Goal: Communication & Community: Answer question/provide support

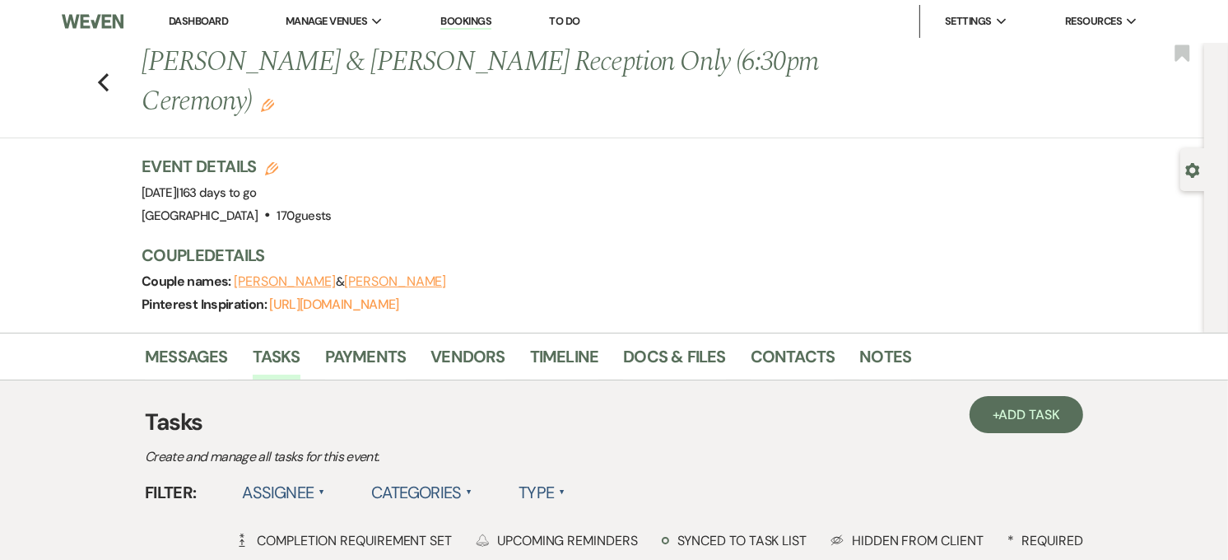
click at [203, 16] on link "Dashboard" at bounding box center [198, 21] width 59 height 14
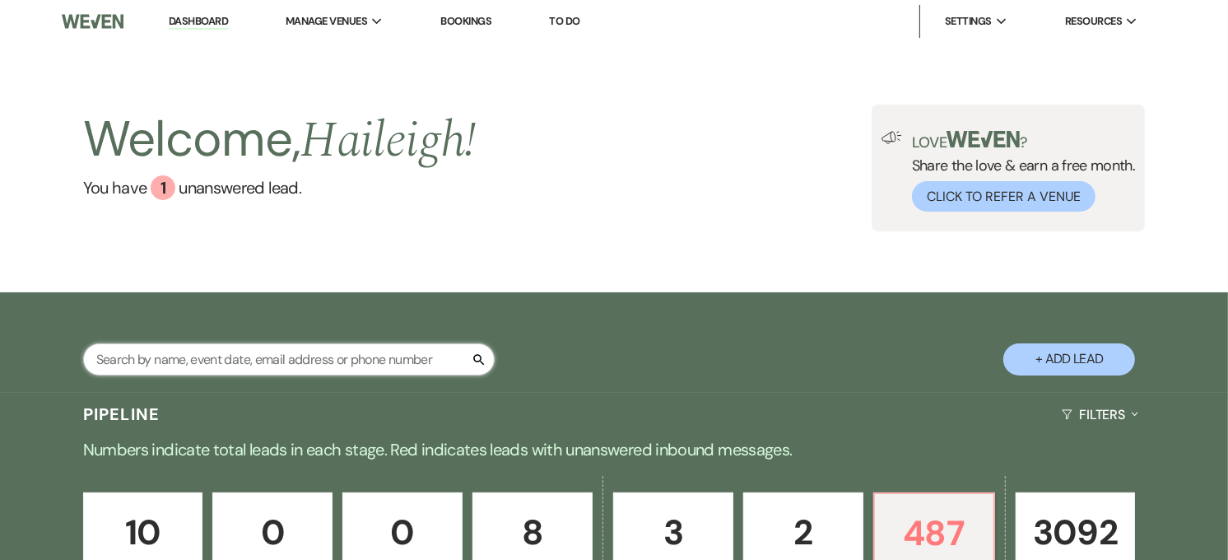
click at [296, 365] on input "text" at bounding box center [289, 359] width 412 height 32
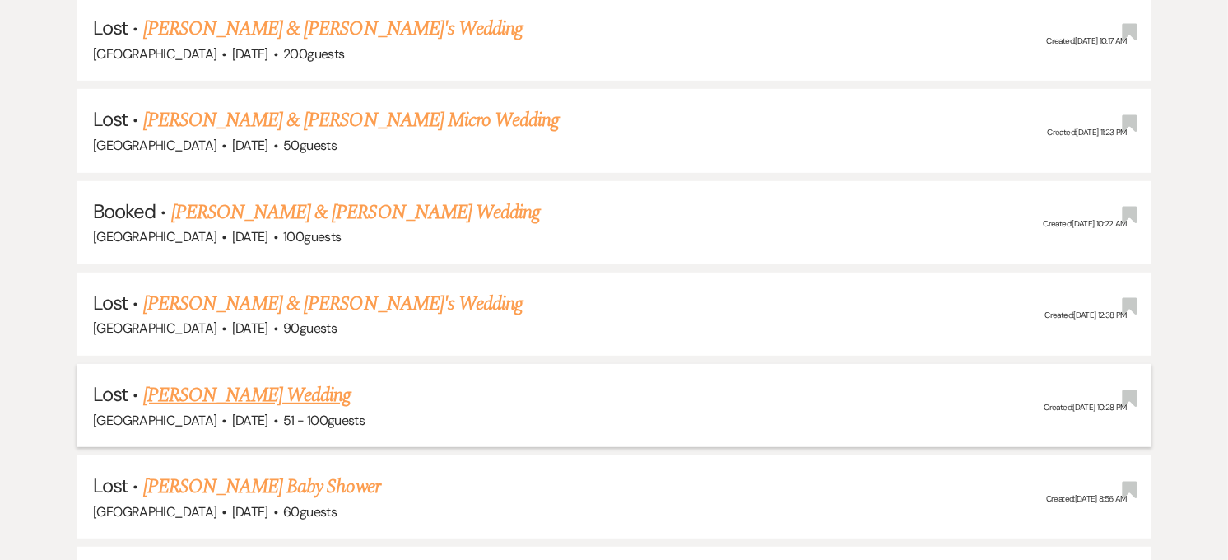
scroll to position [915, 0]
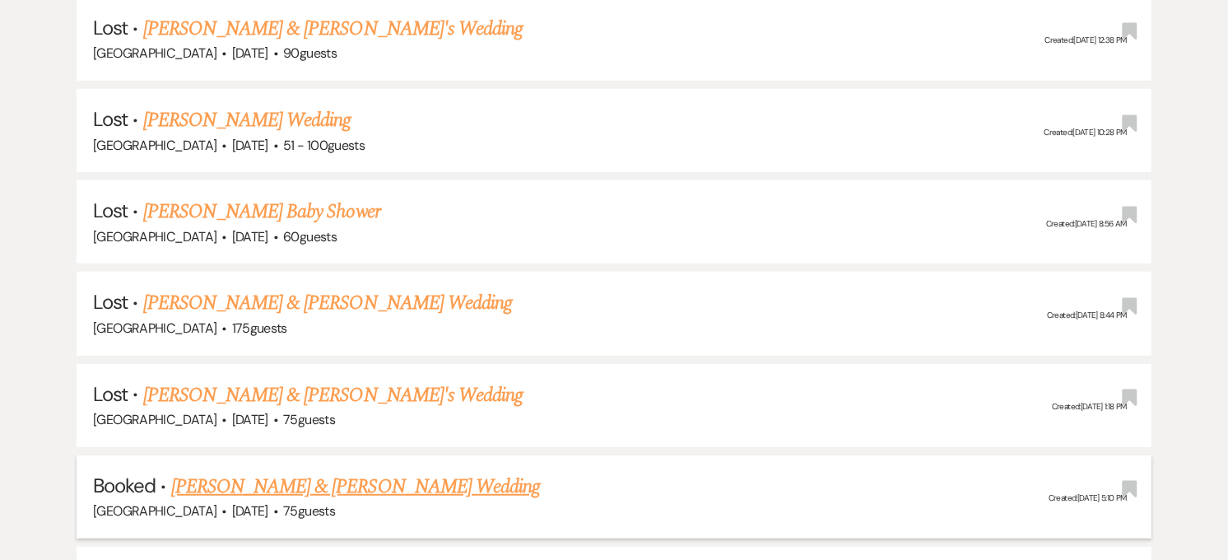
type input "[PERSON_NAME]"
click at [388, 478] on link "[PERSON_NAME] & [PERSON_NAME] Wedding" at bounding box center [355, 487] width 369 height 30
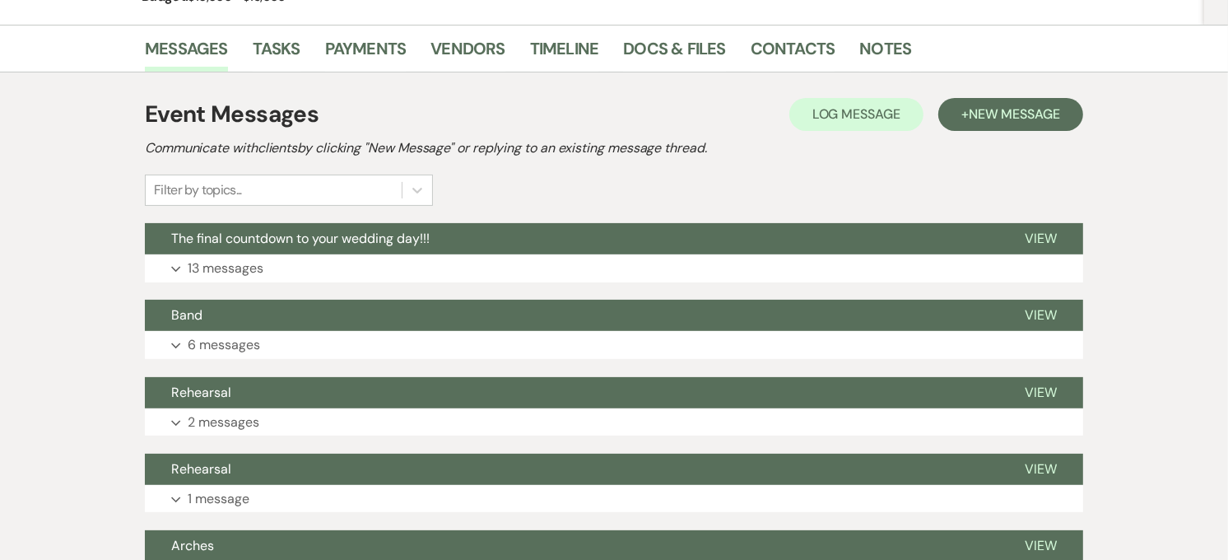
scroll to position [274, 0]
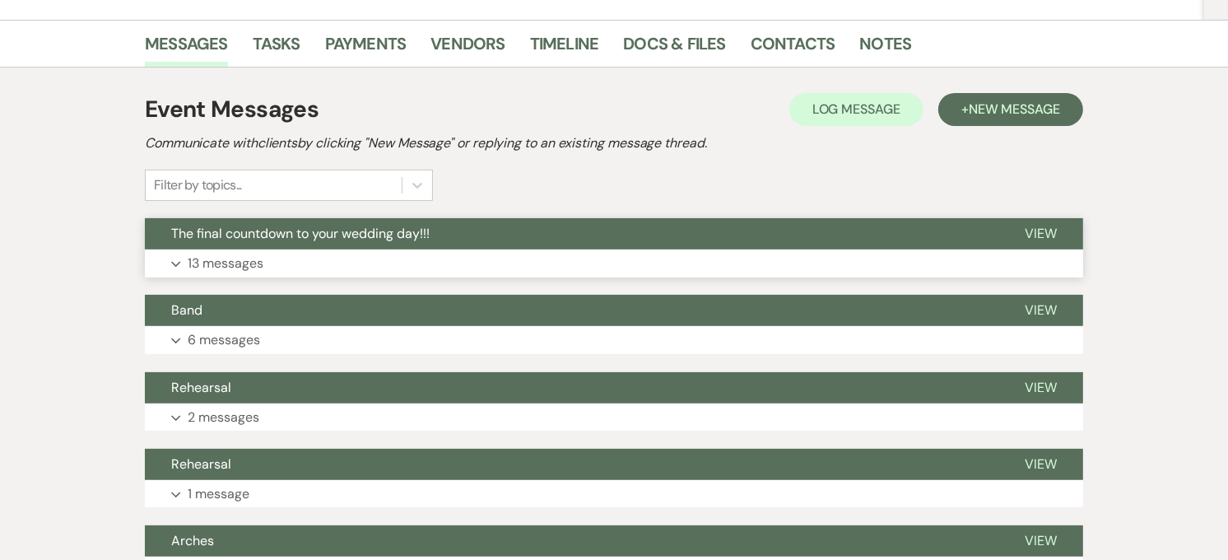
click at [394, 249] on button "Expand 13 messages" at bounding box center [614, 263] width 939 height 28
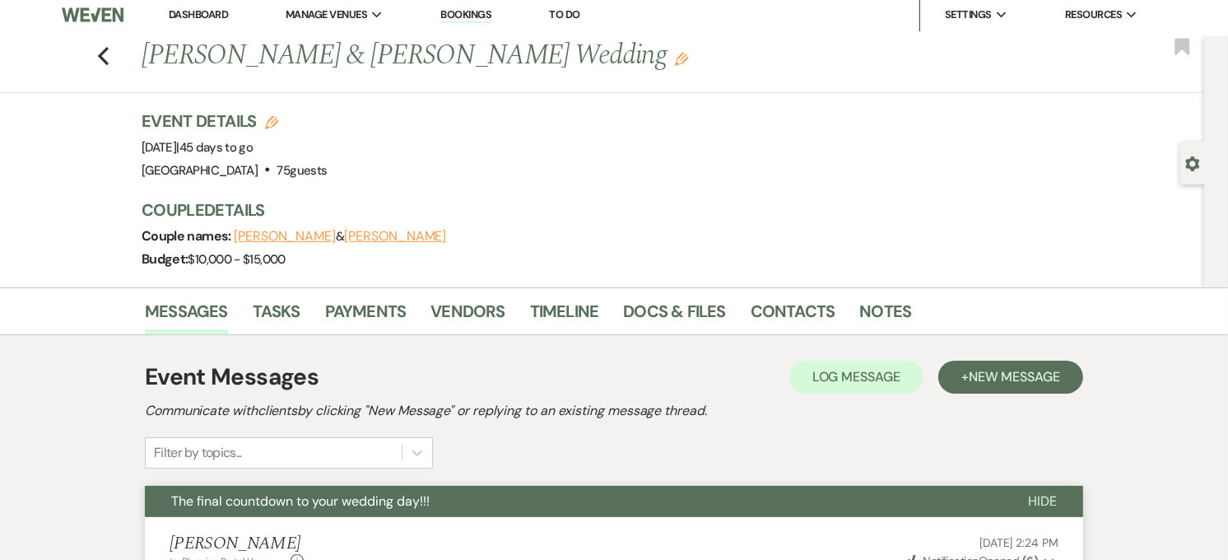
scroll to position [0, 0]
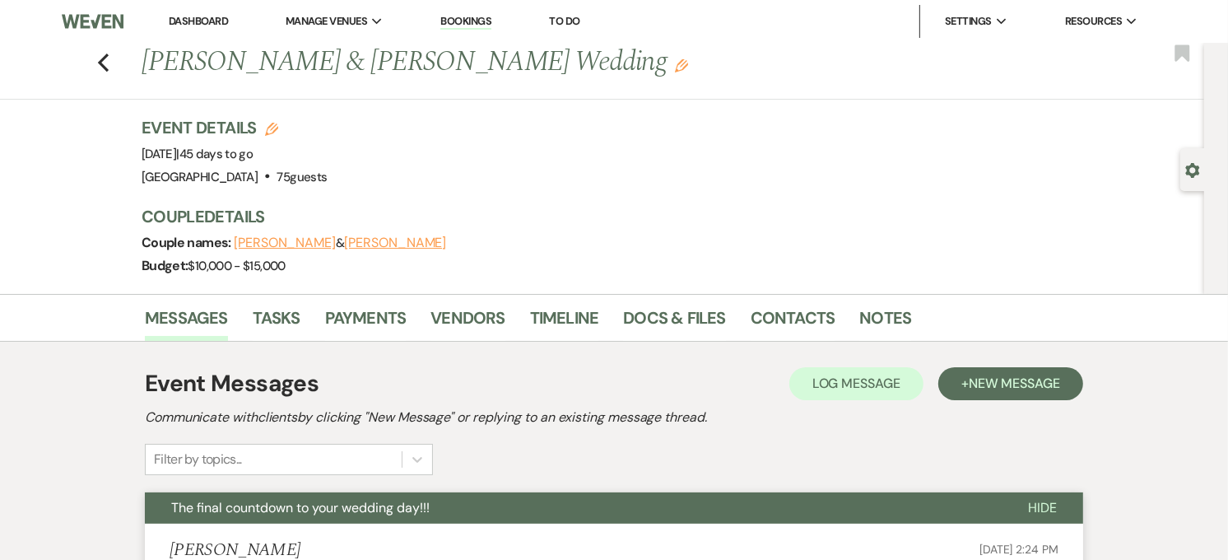
click at [751, 301] on li "Contacts" at bounding box center [806, 321] width 110 height 40
click at [753, 310] on link "Contacts" at bounding box center [793, 323] width 85 height 36
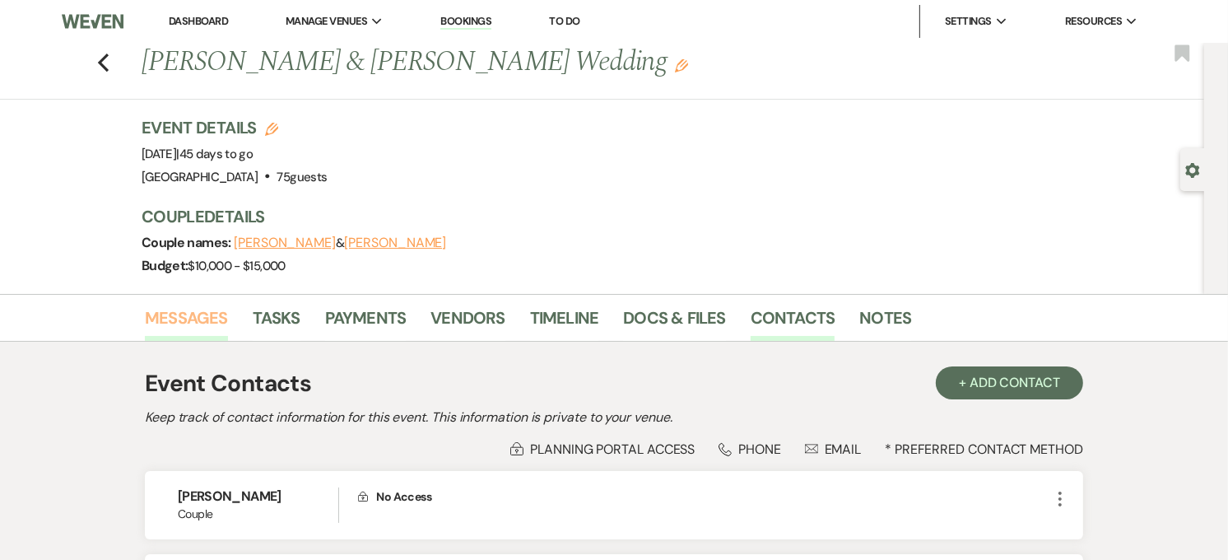
click at [189, 313] on link "Messages" at bounding box center [186, 323] width 83 height 36
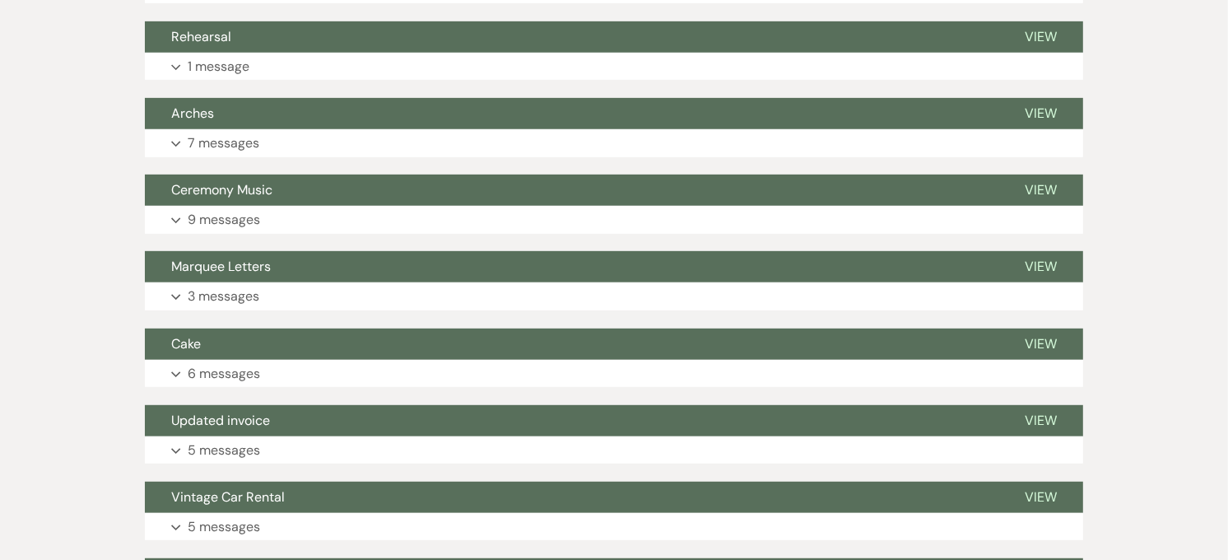
scroll to position [915, 0]
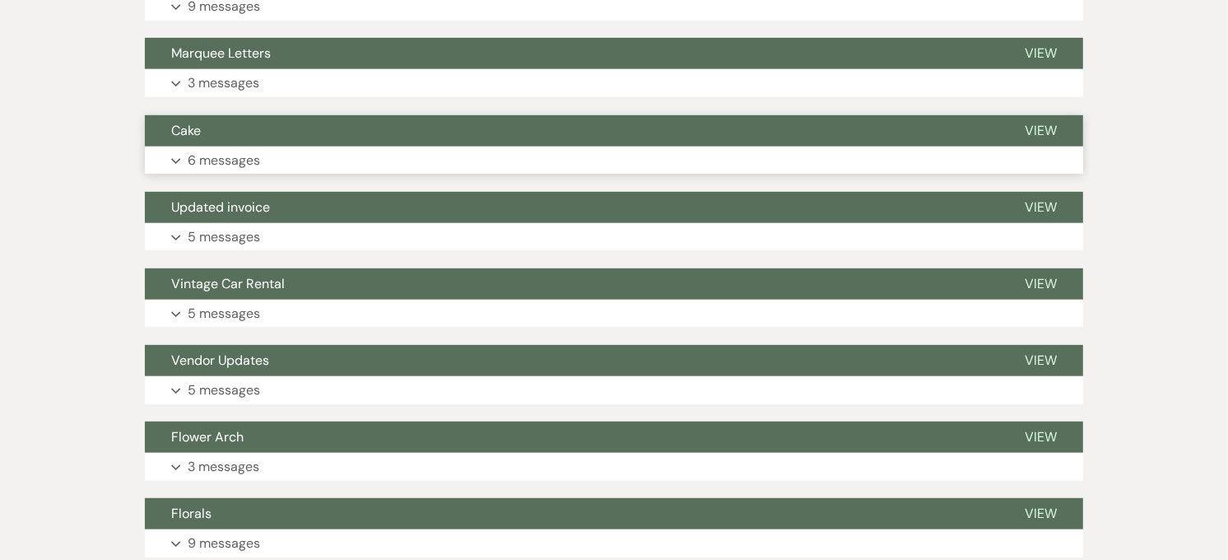
click at [314, 161] on button "Expand 6 messages" at bounding box center [614, 161] width 939 height 28
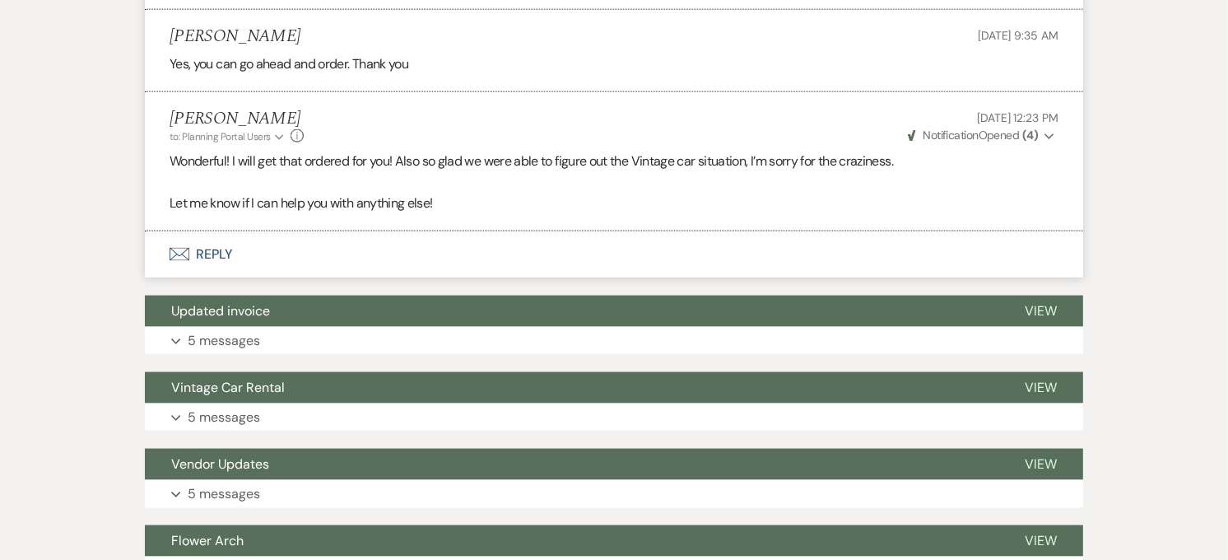
click at [284, 268] on button "Envelope Reply" at bounding box center [614, 254] width 939 height 46
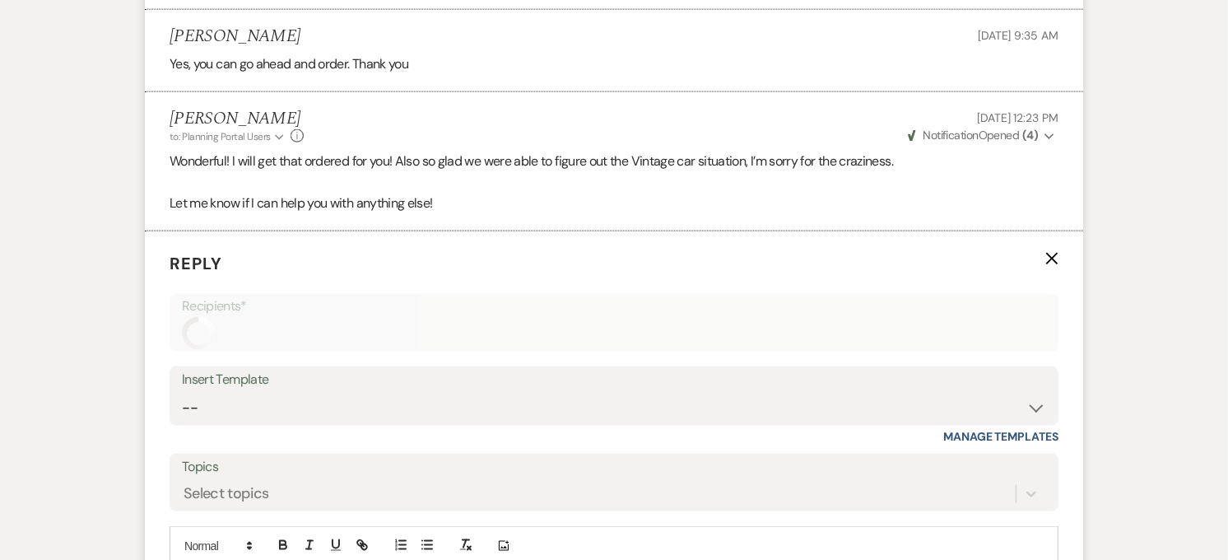
scroll to position [2044, 0]
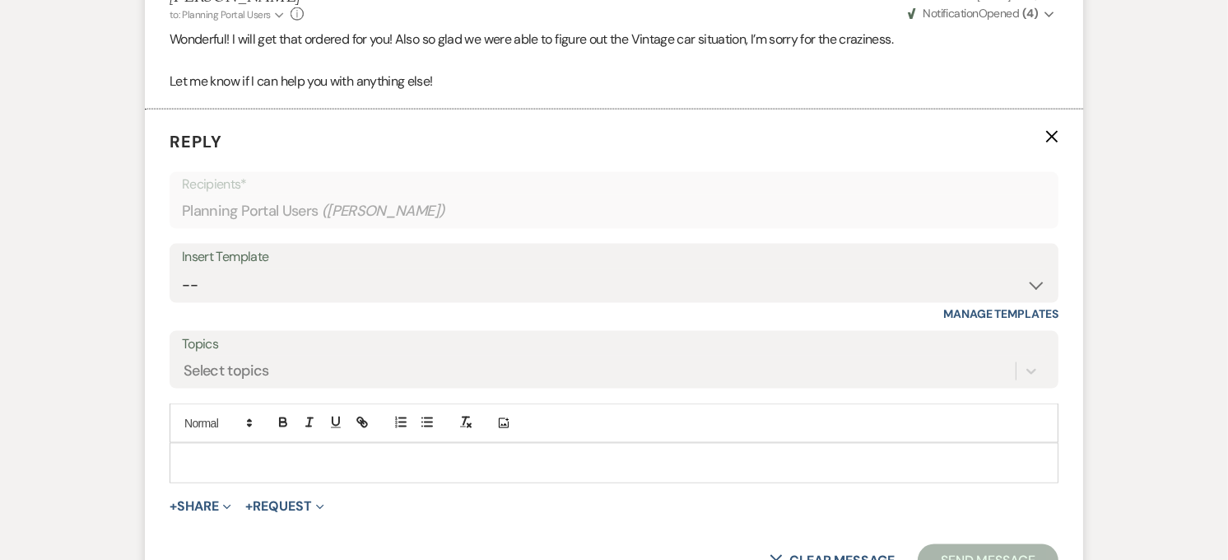
click at [297, 464] on p at bounding box center [614, 463] width 863 height 18
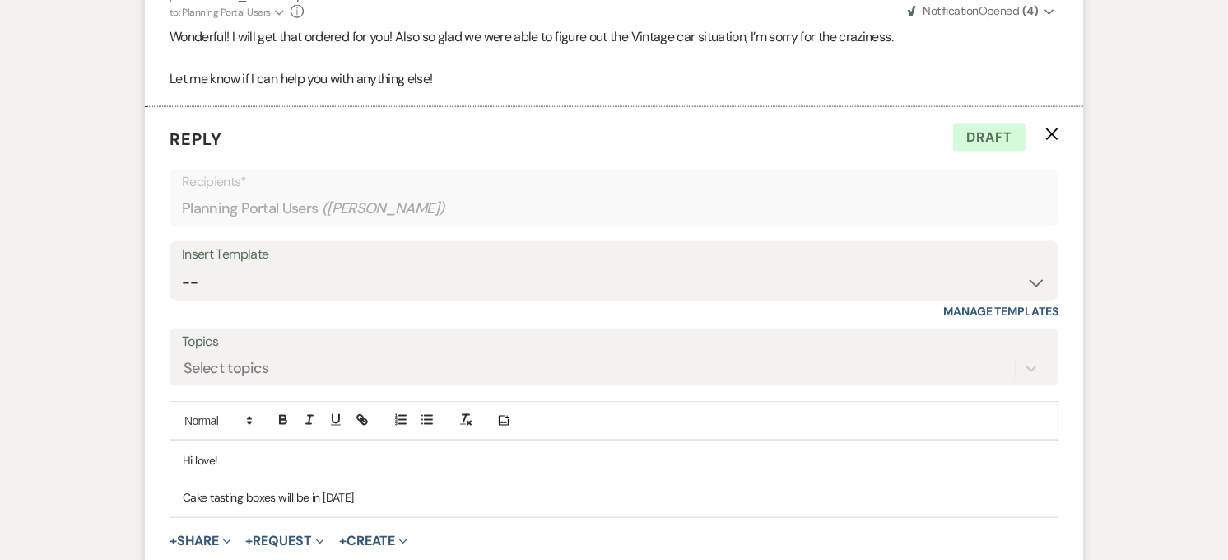
scroll to position [2135, 0]
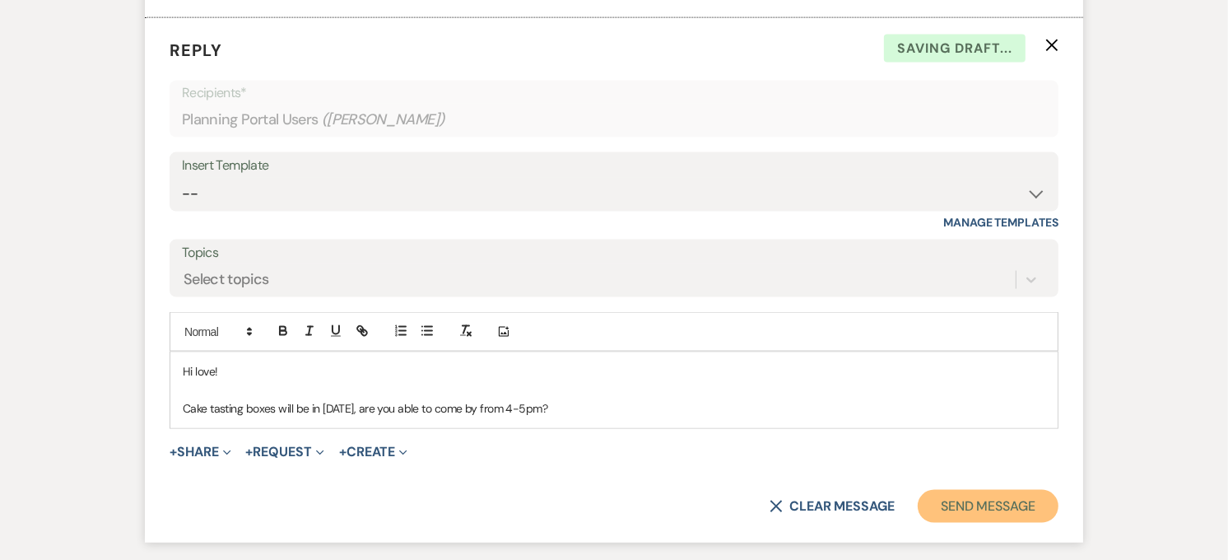
click at [983, 502] on button "Send Message" at bounding box center [988, 506] width 141 height 33
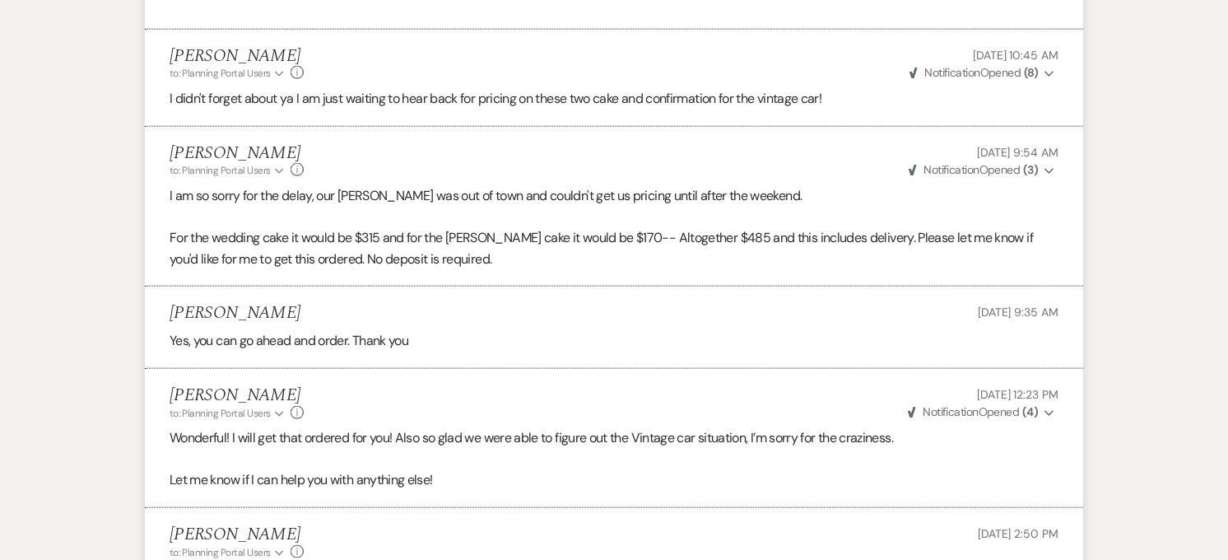
scroll to position [0, 0]
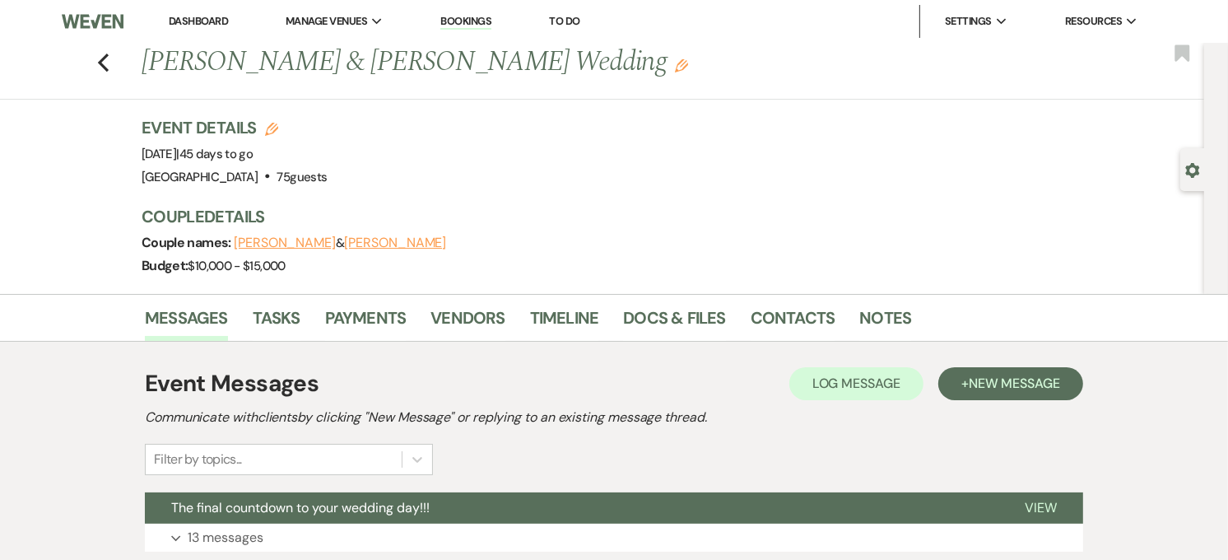
click at [184, 26] on link "Dashboard" at bounding box center [198, 21] width 59 height 14
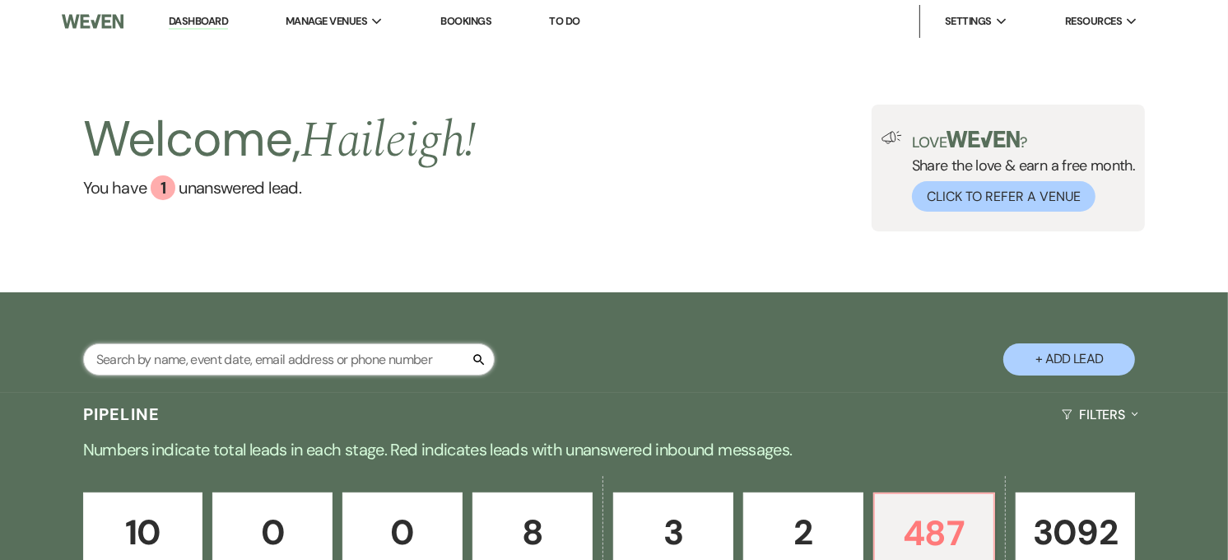
click at [161, 358] on input "text" at bounding box center [289, 359] width 412 height 32
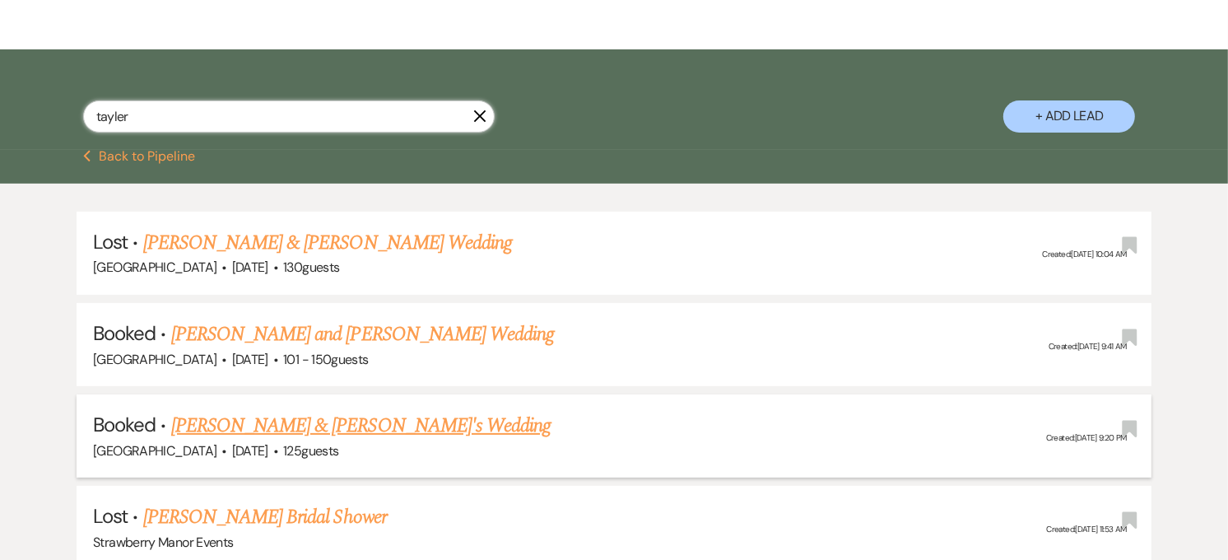
scroll to position [274, 0]
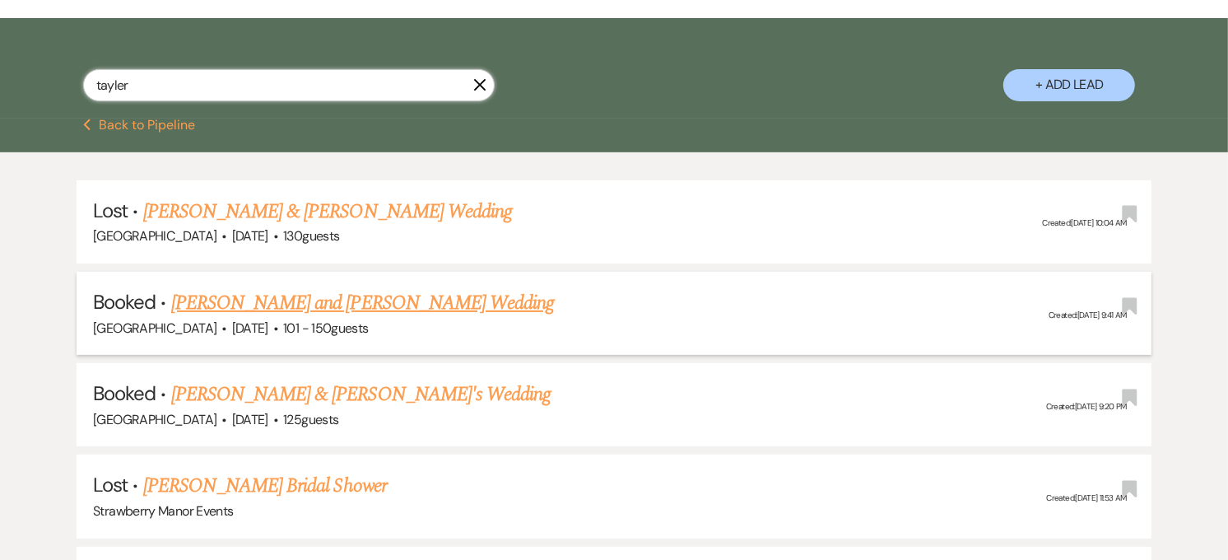
type input "tayler"
click at [268, 299] on link "[PERSON_NAME] and [PERSON_NAME] Wedding" at bounding box center [363, 303] width 384 height 30
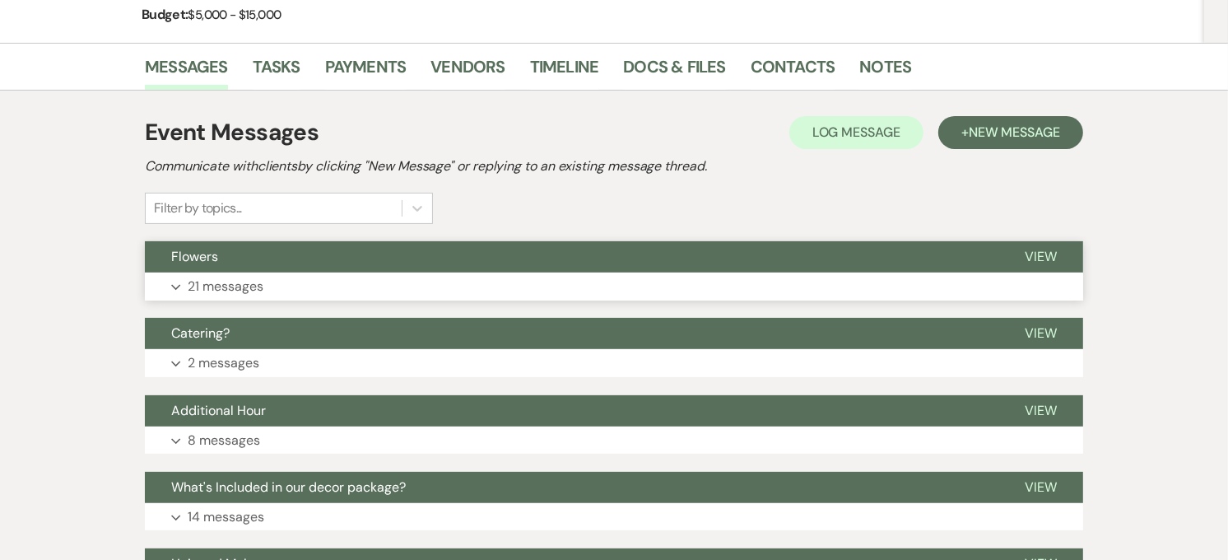
click at [266, 280] on button "Expand 21 messages" at bounding box center [614, 287] width 939 height 28
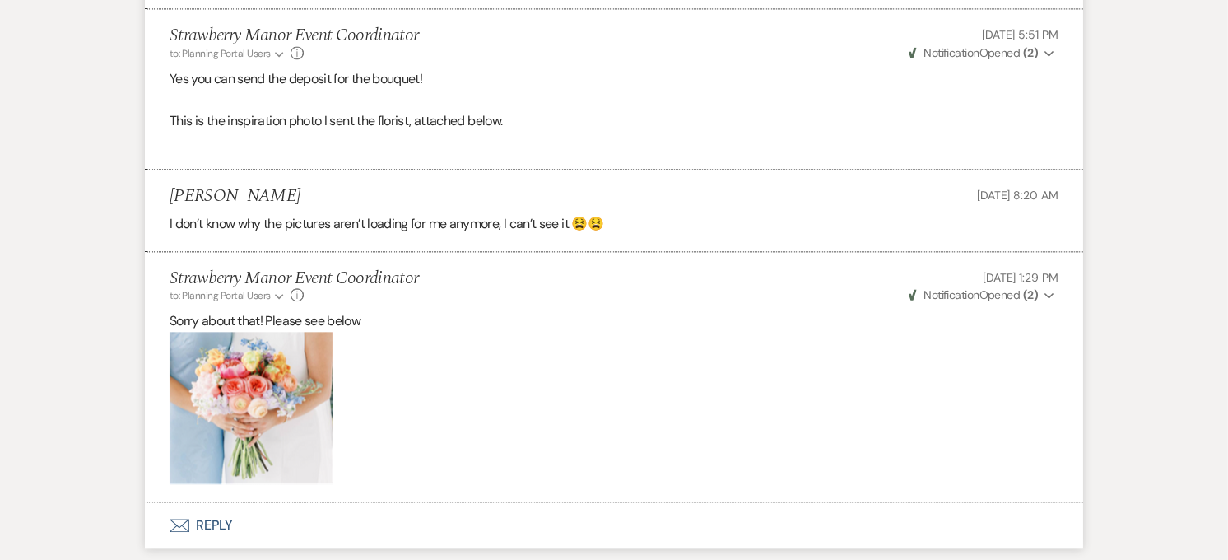
scroll to position [3294, 0]
